Goal: Information Seeking & Learning: Learn about a topic

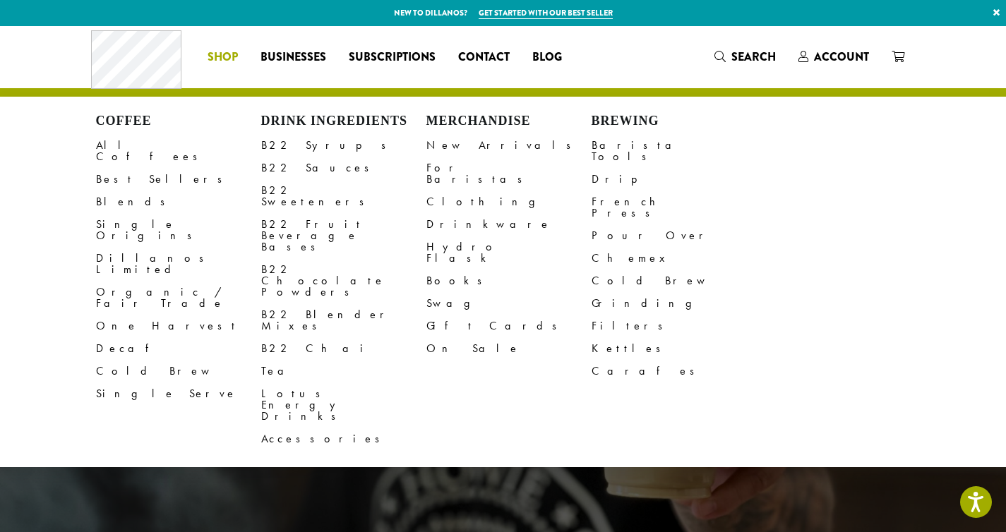
click at [214, 49] on span "Shop" at bounding box center [223, 58] width 30 height 18
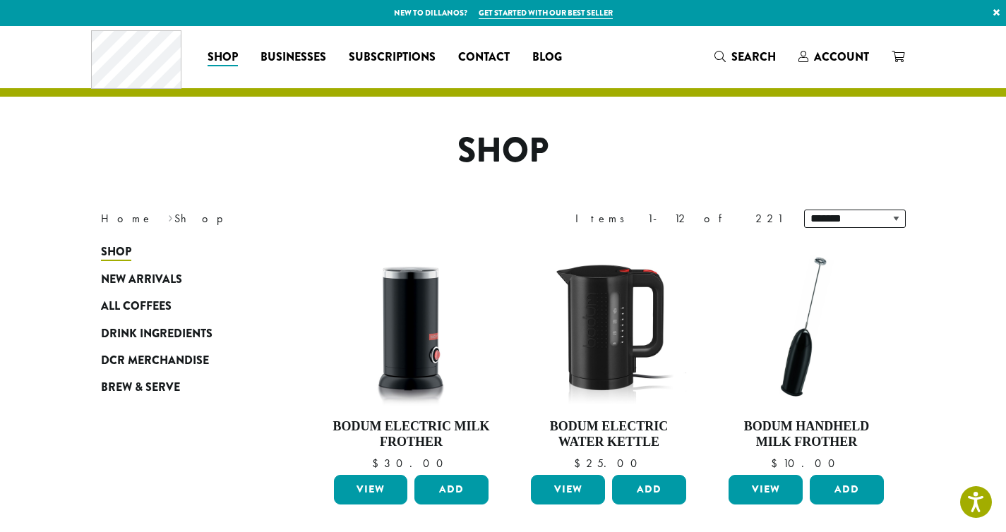
click at [133, 302] on span "All Coffees" at bounding box center [136, 307] width 71 height 18
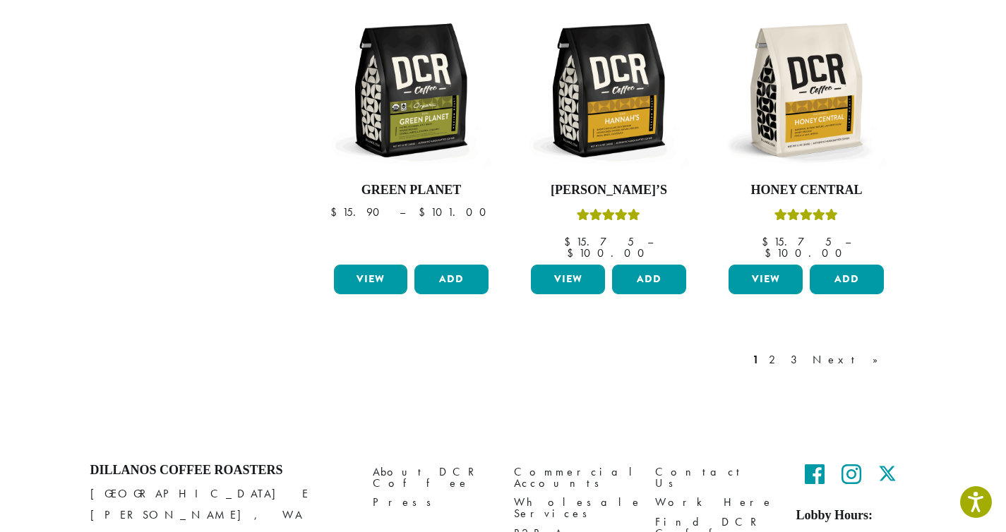
scroll to position [1275, 0]
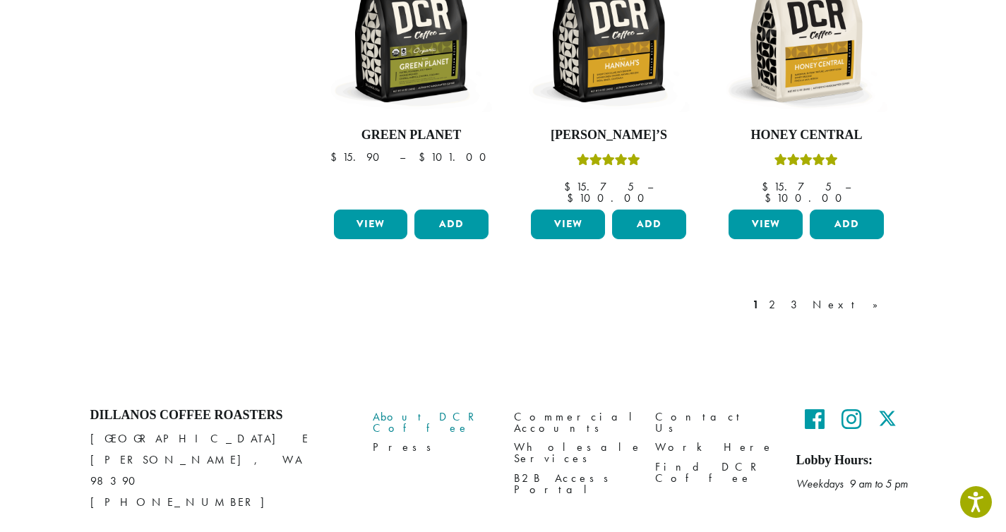
click at [407, 408] on link "About DCR Coffee" at bounding box center [433, 423] width 120 height 30
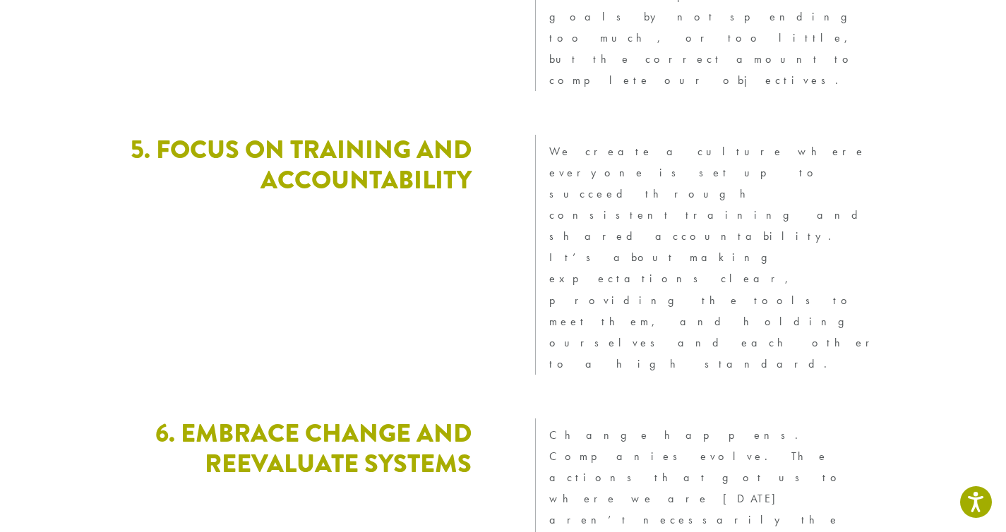
scroll to position [3951, 0]
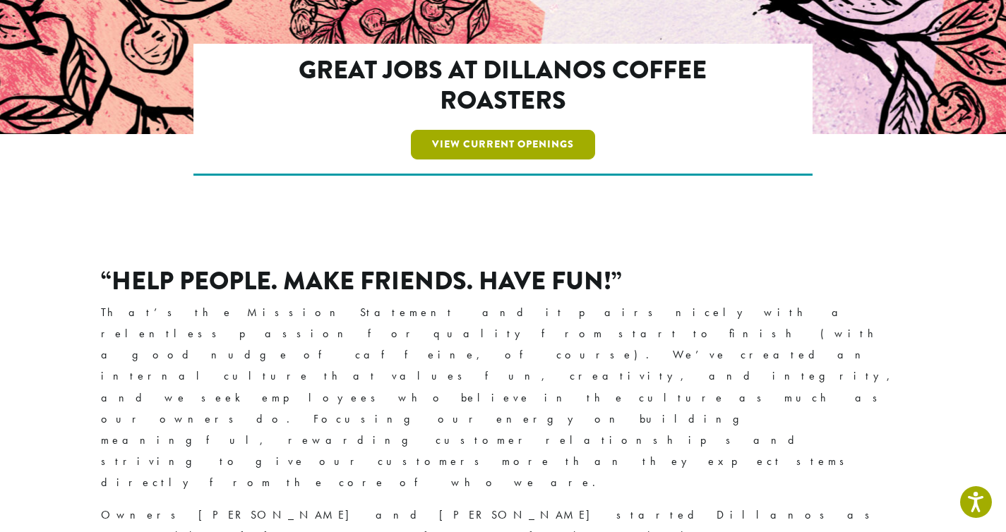
click at [496, 143] on link "View Current Openings" at bounding box center [503, 145] width 184 height 30
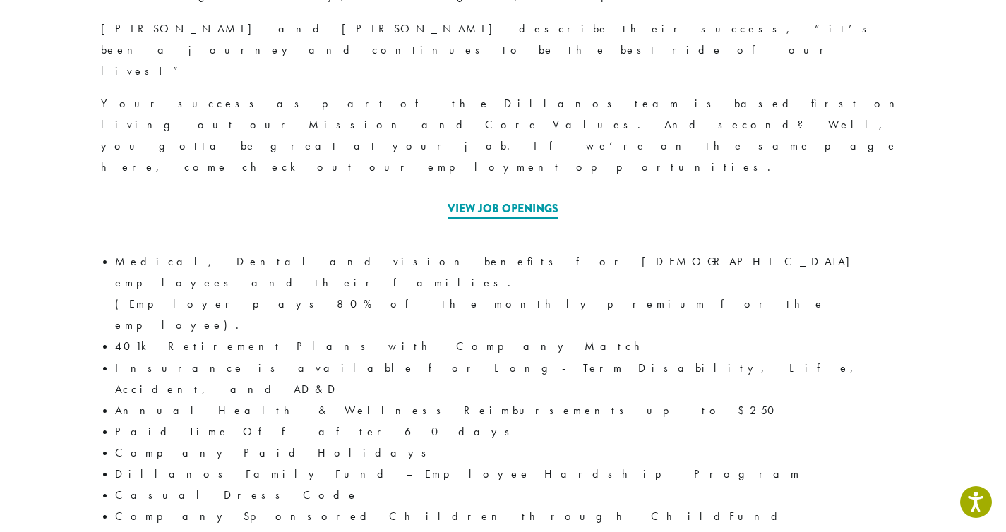
scroll to position [802, 0]
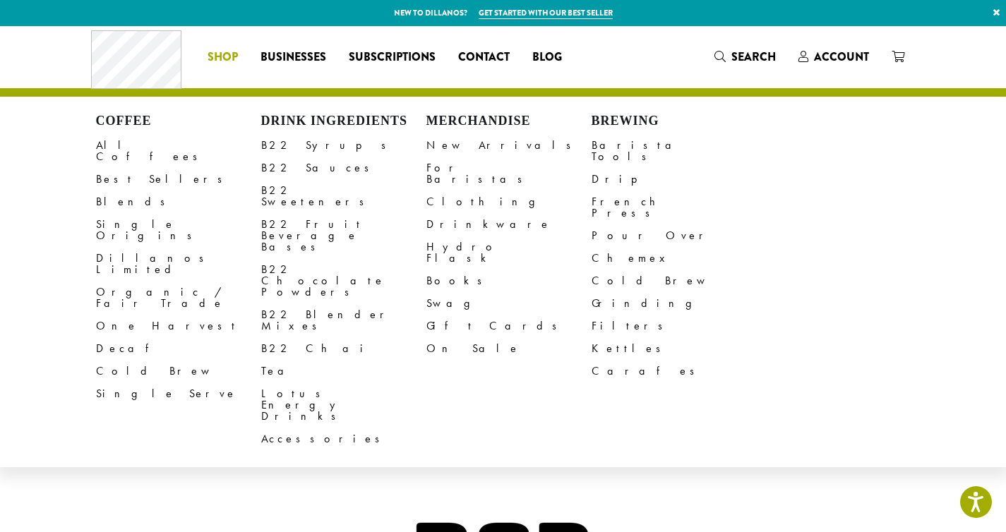
click at [225, 54] on li "Coffee All Coffees Best Sellers Blends Single Origins Dillanos Limited Organic …" at bounding box center [222, 57] width 53 height 23
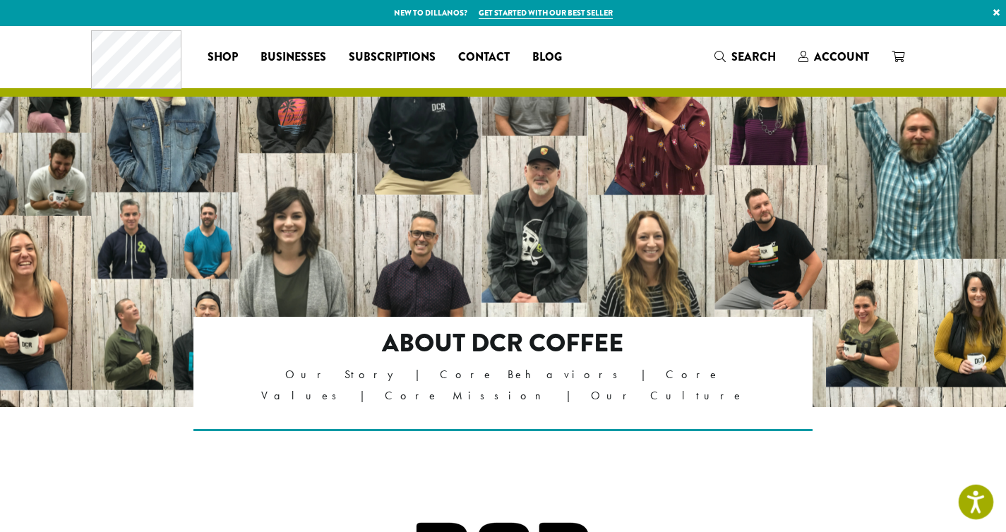
click at [979, 505] on icon "Open accessiBe: accessibility options, statement and help" at bounding box center [975, 502] width 17 height 23
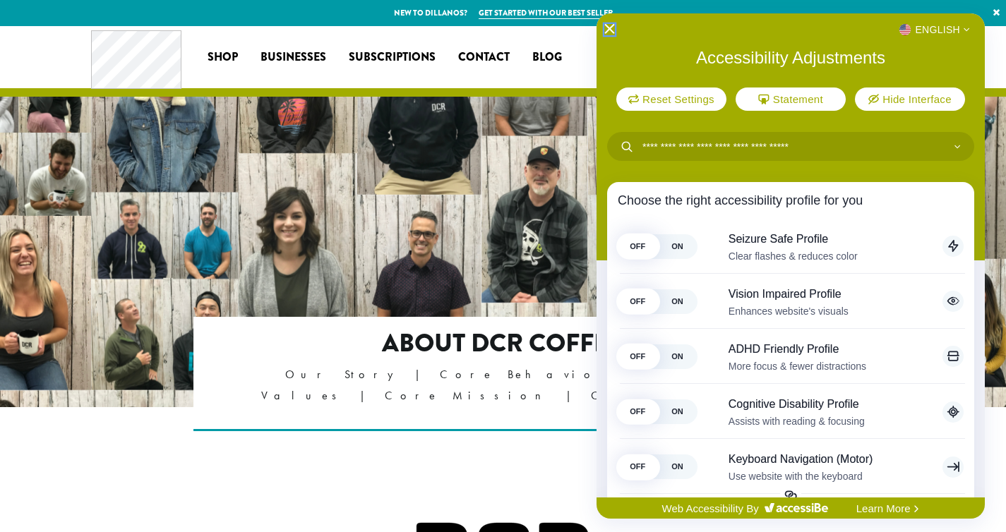
click at [610, 26] on icon "Close Accessibility Interface" at bounding box center [609, 29] width 10 height 10
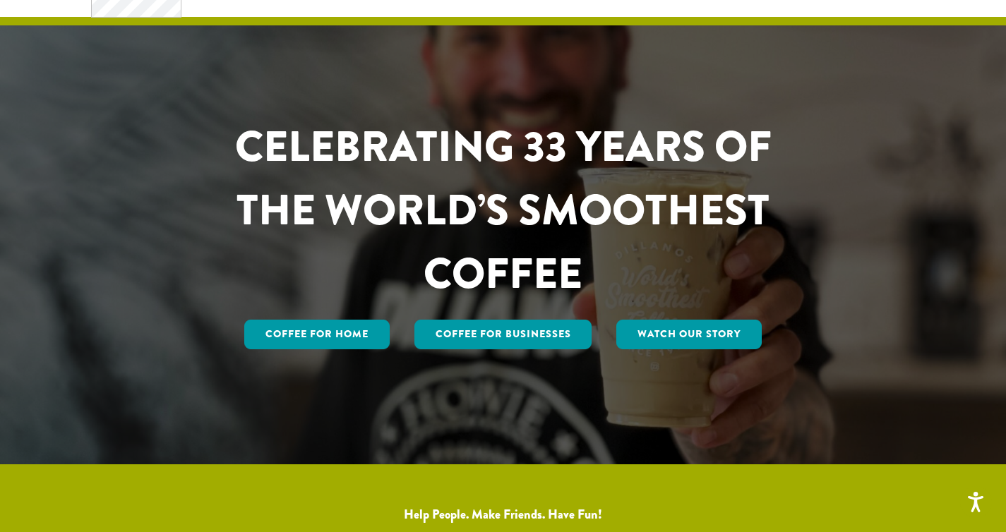
scroll to position [222, 0]
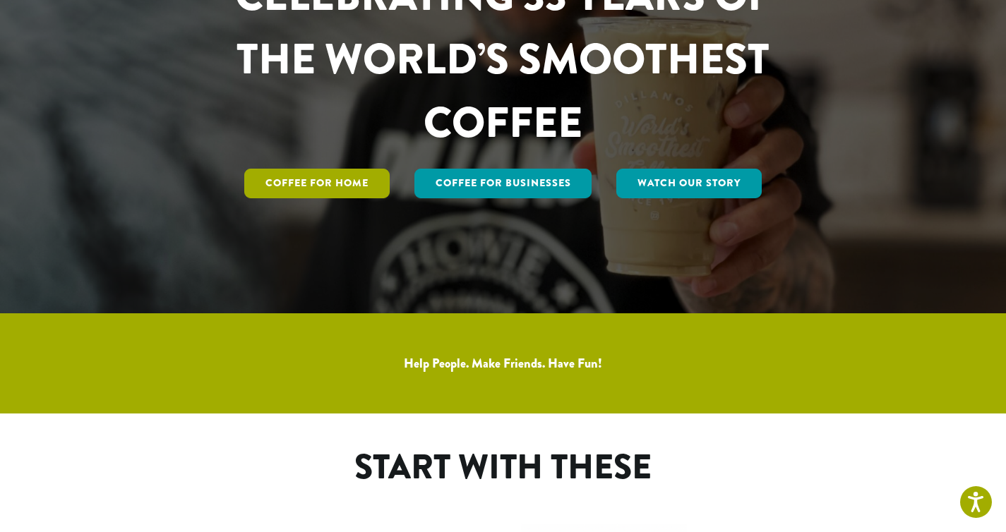
click at [328, 178] on link "Coffee for Home" at bounding box center [316, 184] width 145 height 30
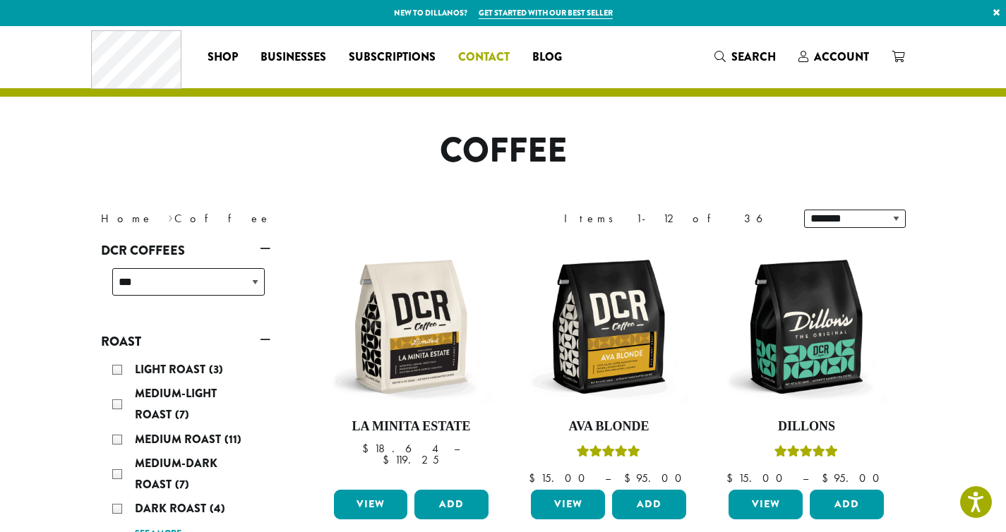
click at [484, 56] on span "Contact" at bounding box center [484, 58] width 52 height 18
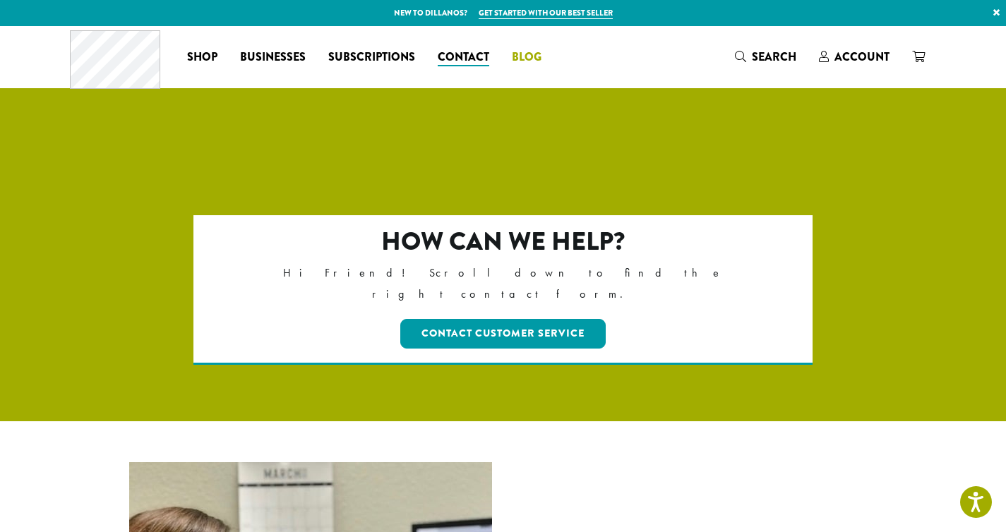
click at [525, 54] on span "Blog" at bounding box center [527, 58] width 30 height 18
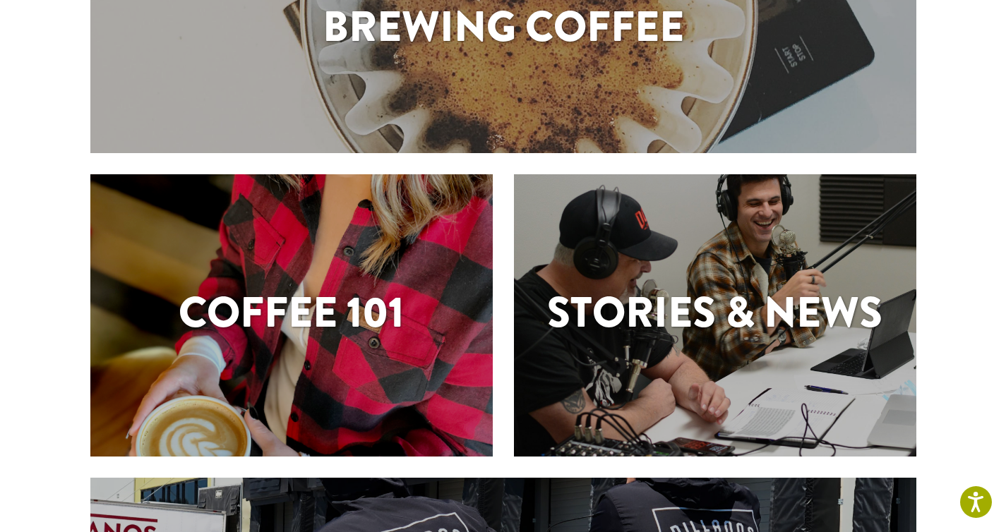
scroll to position [220, 0]
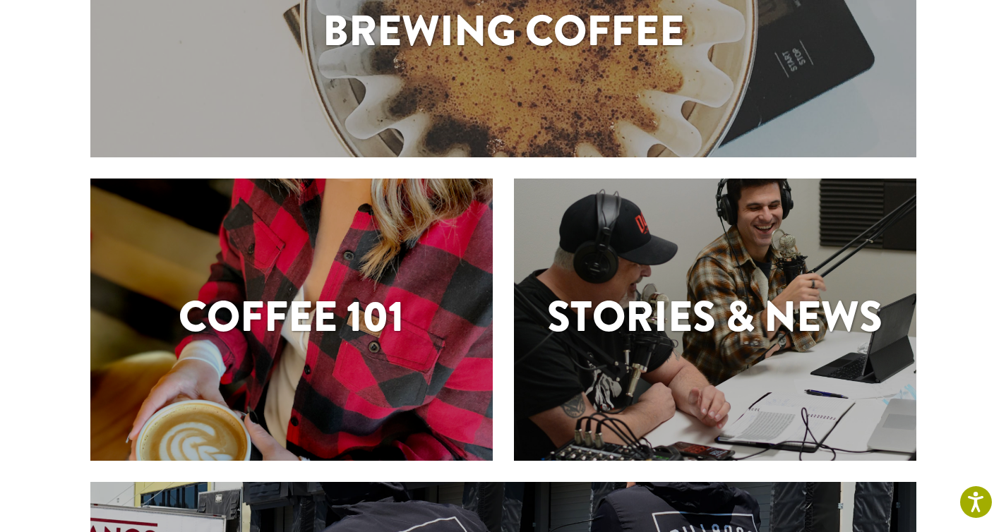
click at [290, 293] on h1 "Coffee 101" at bounding box center [291, 317] width 403 height 64
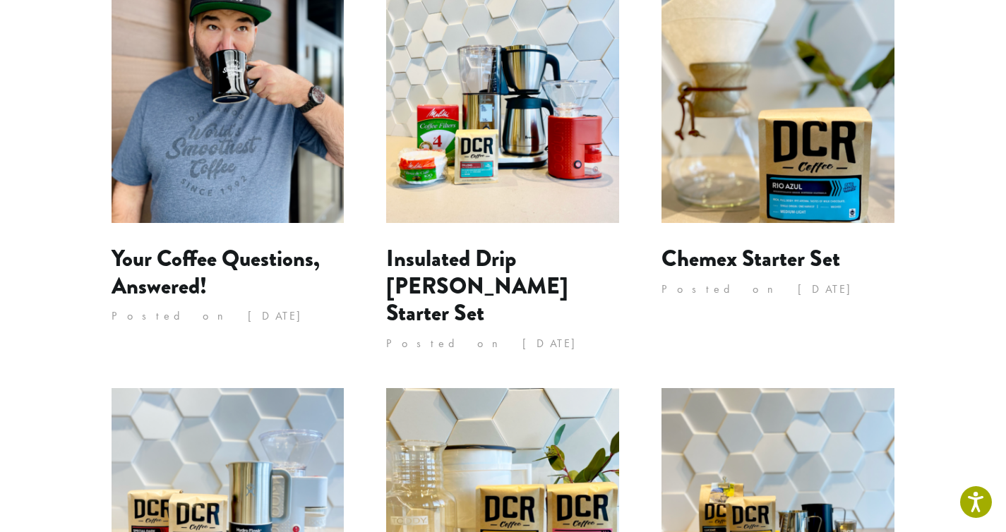
scroll to position [246, 0]
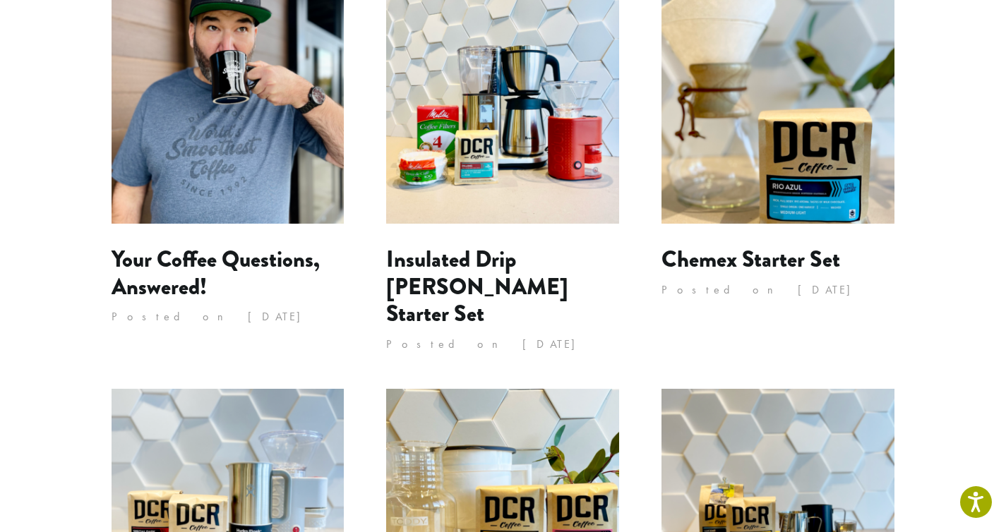
click at [230, 158] on img at bounding box center [228, 107] width 233 height 233
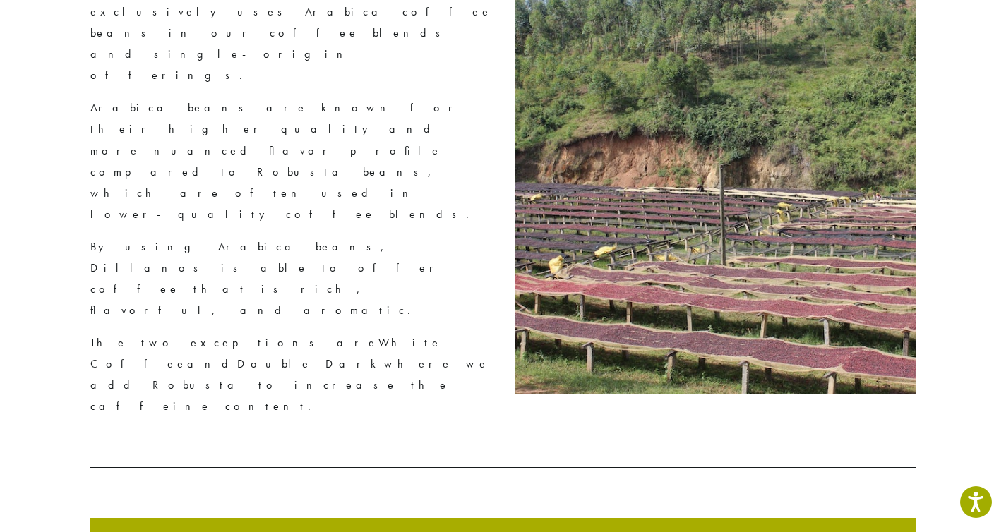
scroll to position [5696, 0]
